Goal: Find specific page/section: Find specific page/section

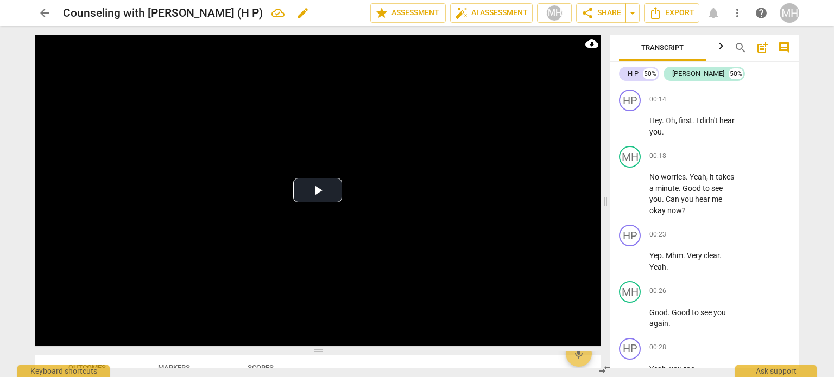
scroll to position [18352, 0]
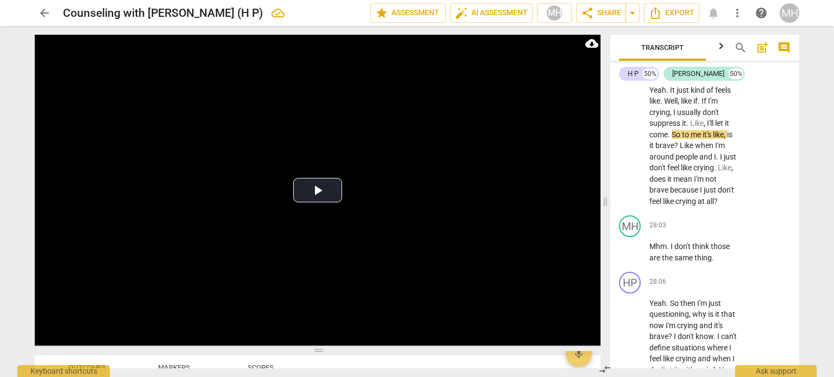
click at [49, 16] on span "arrow_back" at bounding box center [44, 13] width 13 height 13
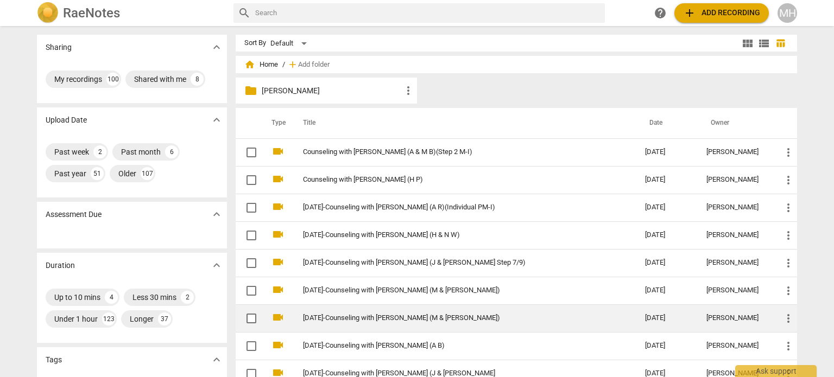
click at [426, 314] on link "[DATE]-Counseling with [PERSON_NAME] (M & [PERSON_NAME])" at bounding box center [454, 318] width 303 height 8
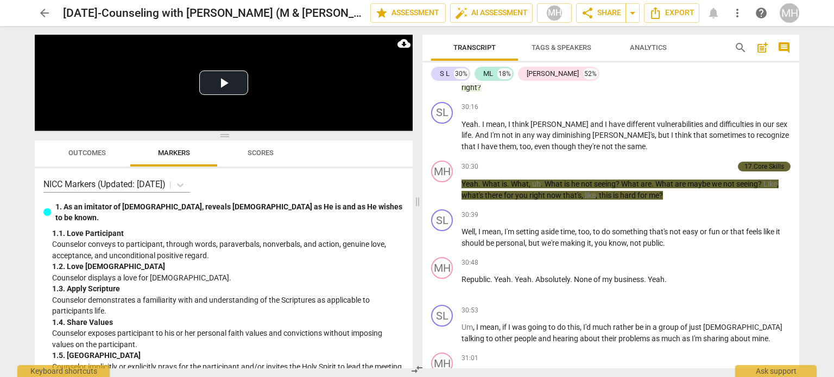
scroll to position [8729, 0]
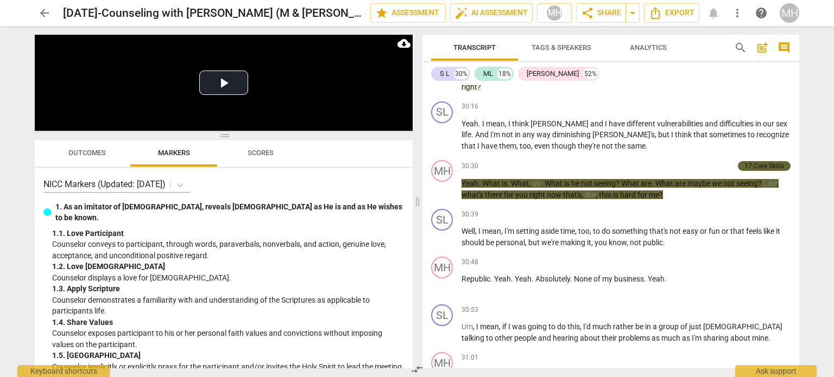
click at [40, 18] on span "arrow_back" at bounding box center [44, 13] width 13 height 13
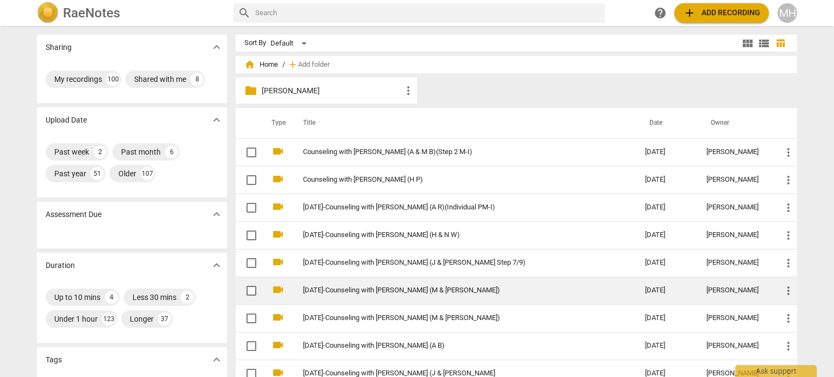
click at [413, 292] on link "[DATE]-Counseling with [PERSON_NAME] (M & [PERSON_NAME])" at bounding box center [454, 291] width 303 height 8
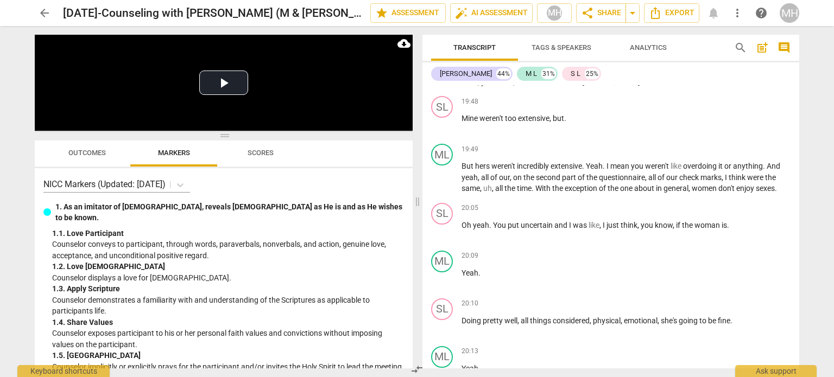
scroll to position [5452, 0]
